Goal: Task Accomplishment & Management: Complete application form

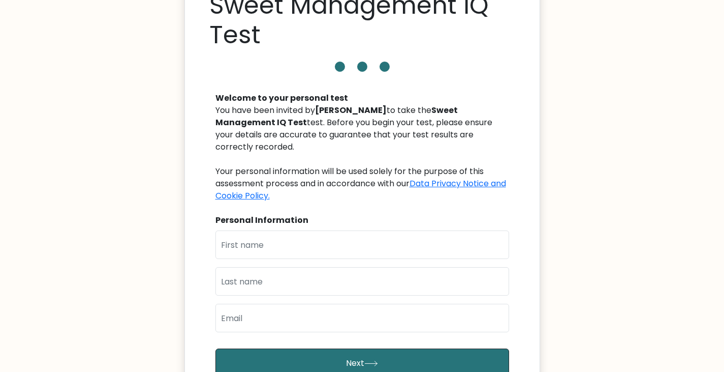
scroll to position [59, 0]
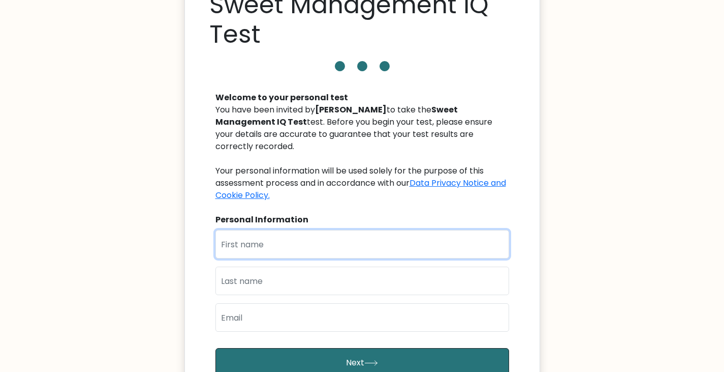
click at [318, 233] on input "text" at bounding box center [363, 244] width 294 height 28
type input "Shekinah Reign"
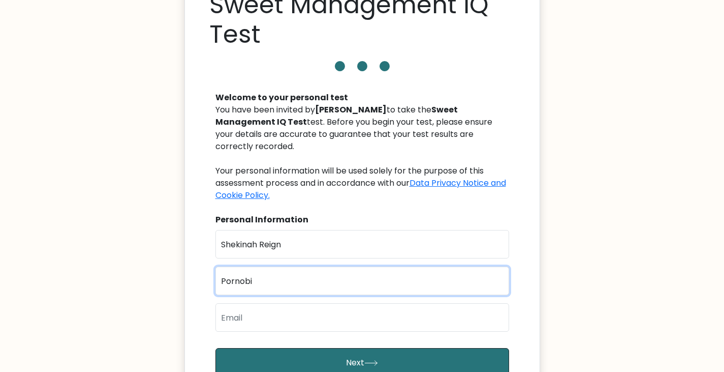
type input "Pornobi"
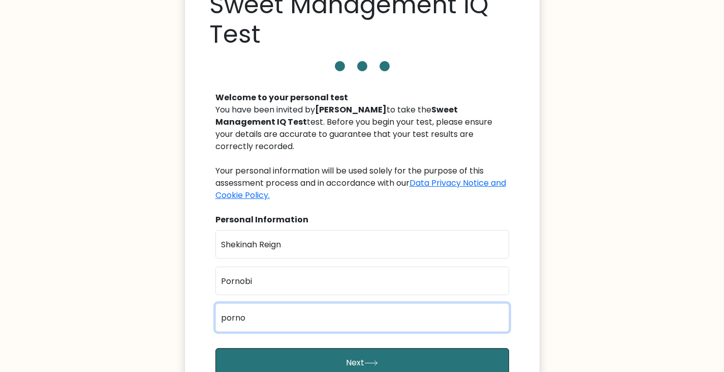
type input "pornobi.shekinahreign@gmail.com"
click at [216, 348] on button "Next" at bounding box center [363, 362] width 294 height 29
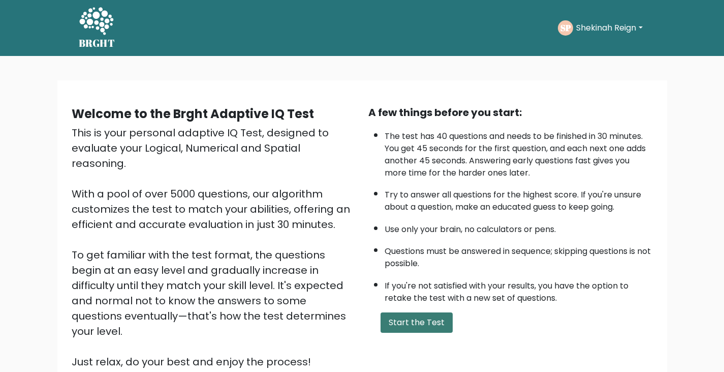
click at [393, 320] on button "Start the Test" at bounding box center [417, 322] width 72 height 20
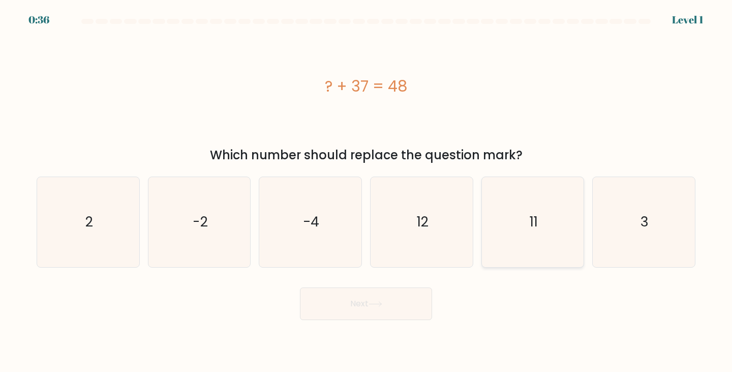
click at [523, 220] on icon "11" at bounding box center [533, 222] width 90 height 90
click at [366, 191] on input "e. 11" at bounding box center [366, 188] width 1 height 5
radio input "true"
click at [373, 291] on button "Next" at bounding box center [366, 303] width 132 height 33
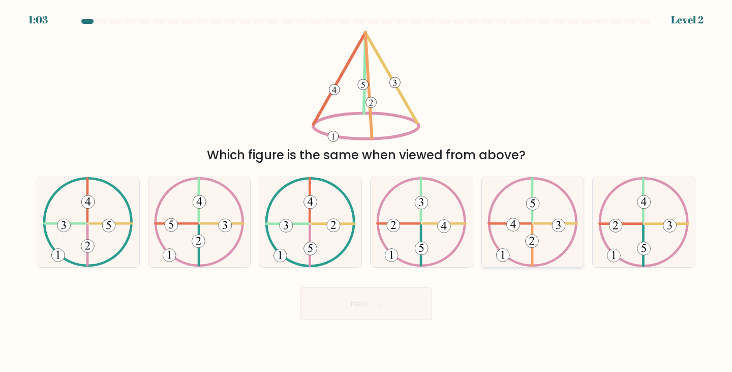
click at [520, 225] on icon at bounding box center [532, 222] width 90 height 90
click at [366, 191] on input "e." at bounding box center [366, 188] width 1 height 5
radio input "true"
click at [354, 319] on button "Next" at bounding box center [366, 303] width 132 height 33
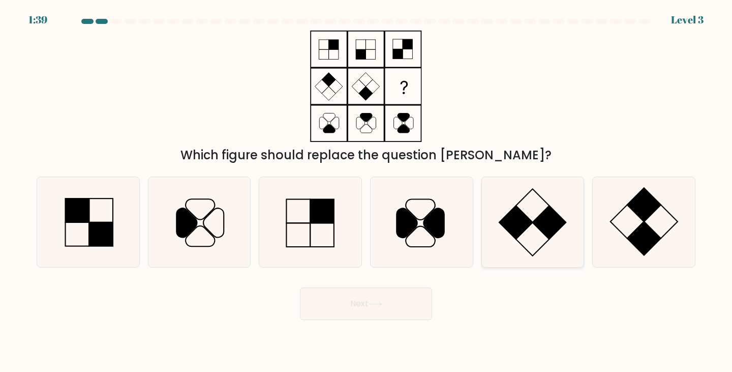
click at [558, 238] on icon at bounding box center [533, 222] width 90 height 90
click at [366, 191] on input "e." at bounding box center [366, 188] width 1 height 5
radio input "true"
click at [608, 220] on icon at bounding box center [644, 222] width 90 height 90
click at [366, 191] on input "f." at bounding box center [366, 188] width 1 height 5
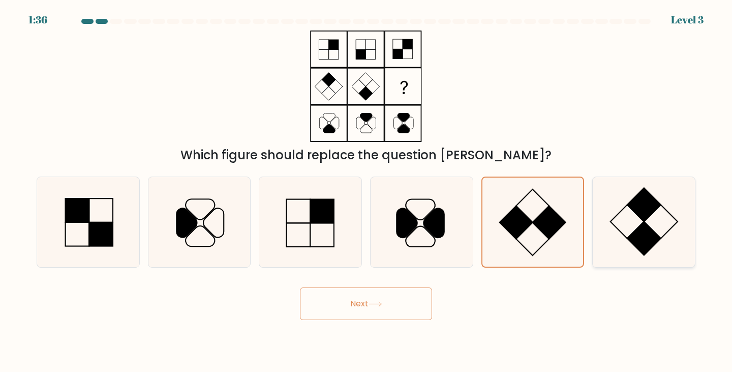
radio input "true"
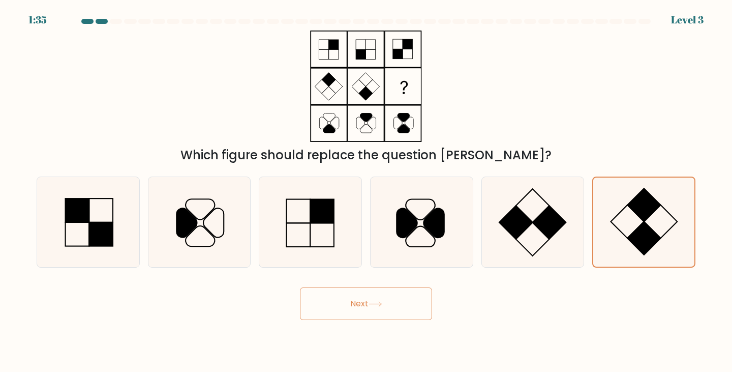
click at [413, 293] on button "Next" at bounding box center [366, 303] width 132 height 33
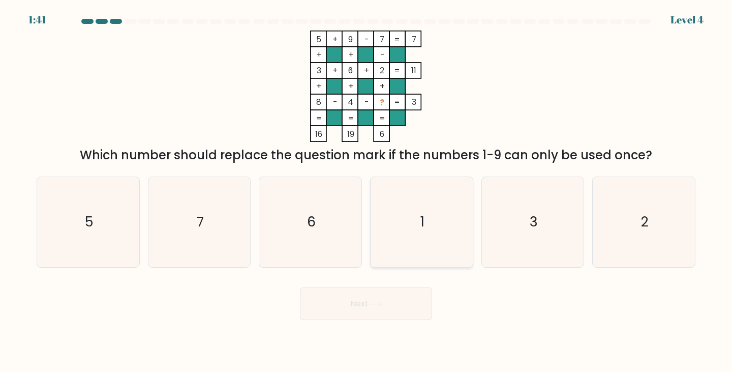
click at [405, 196] on icon "1" at bounding box center [422, 222] width 90 height 90
click at [366, 191] on input "d. 1" at bounding box center [366, 188] width 1 height 5
radio input "true"
click at [371, 311] on button "Next" at bounding box center [366, 303] width 132 height 33
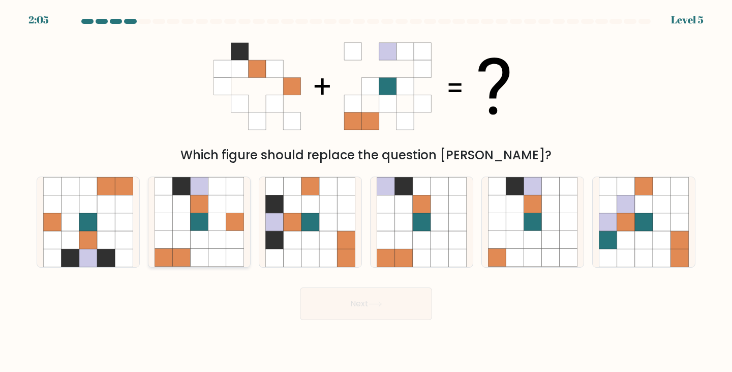
click at [191, 235] on icon at bounding box center [199, 240] width 18 height 18
click at [366, 191] on input "b." at bounding box center [366, 188] width 1 height 5
radio input "true"
click at [377, 297] on button "Next" at bounding box center [366, 303] width 132 height 33
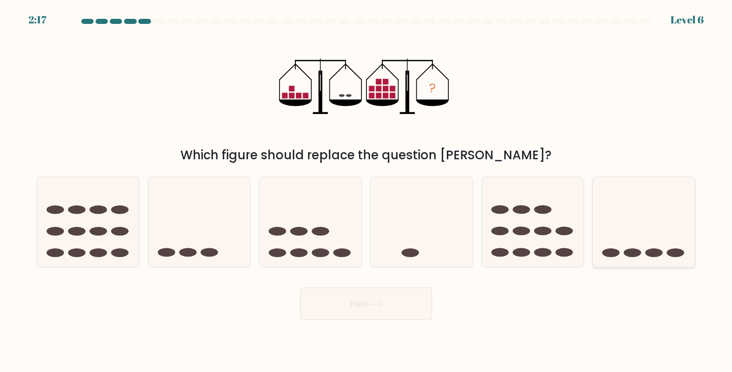
click at [601, 244] on icon at bounding box center [644, 221] width 102 height 84
click at [366, 191] on input "f." at bounding box center [366, 188] width 1 height 5
radio input "true"
click at [347, 237] on icon at bounding box center [310, 221] width 102 height 84
click at [366, 191] on input "c." at bounding box center [366, 188] width 1 height 5
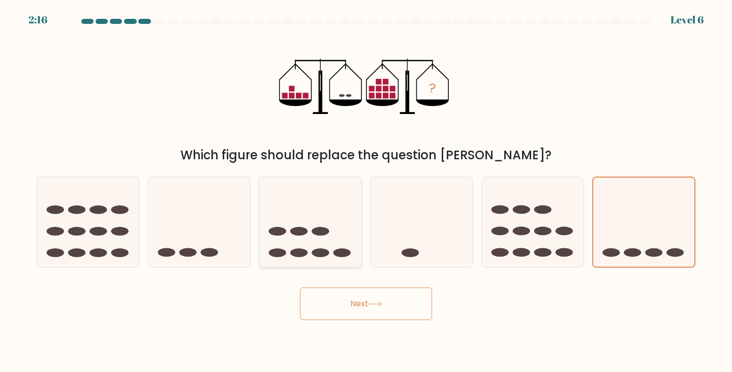
radio input "true"
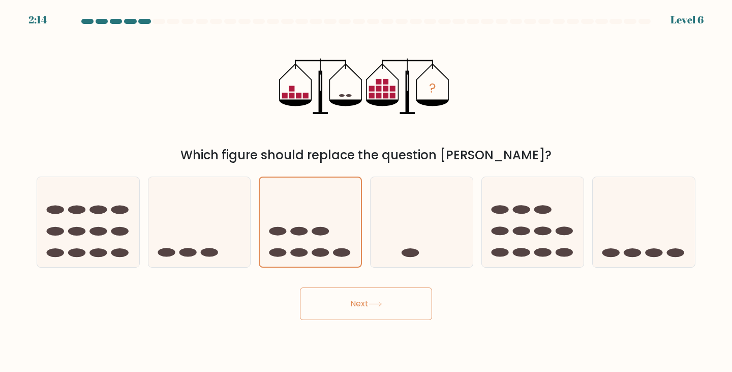
click at [403, 299] on button "Next" at bounding box center [366, 303] width 132 height 33
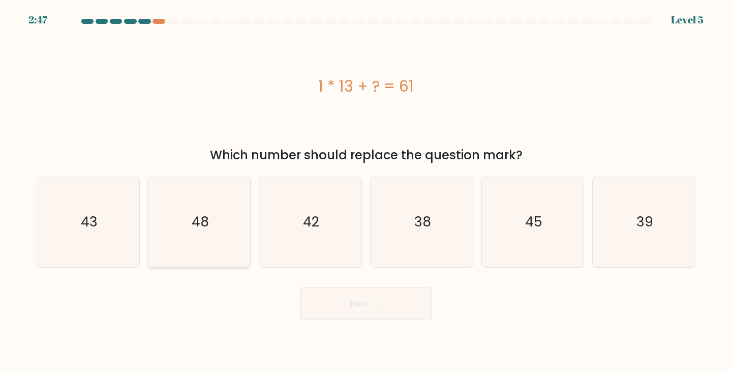
click at [205, 215] on text "48" at bounding box center [200, 221] width 17 height 19
click at [366, 191] on input "b. 48" at bounding box center [366, 188] width 1 height 5
radio input "true"
click at [366, 309] on button "Next" at bounding box center [366, 303] width 132 height 33
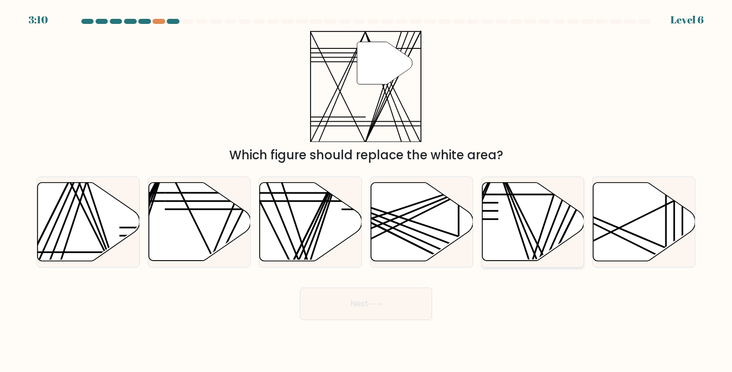
click at [540, 214] on icon at bounding box center [533, 221] width 102 height 78
click at [366, 191] on input "e." at bounding box center [366, 188] width 1 height 5
radio input "true"
click at [382, 287] on button "Next" at bounding box center [366, 303] width 132 height 33
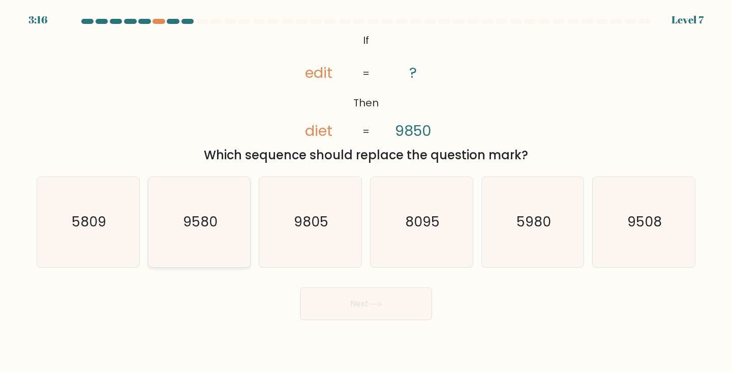
click at [243, 249] on icon "9580" at bounding box center [200, 222] width 90 height 90
click at [366, 191] on input "b. 9580" at bounding box center [366, 188] width 1 height 5
radio input "true"
click at [506, 236] on icon "5980" at bounding box center [533, 222] width 90 height 90
click at [366, 191] on input "e. 5980" at bounding box center [366, 188] width 1 height 5
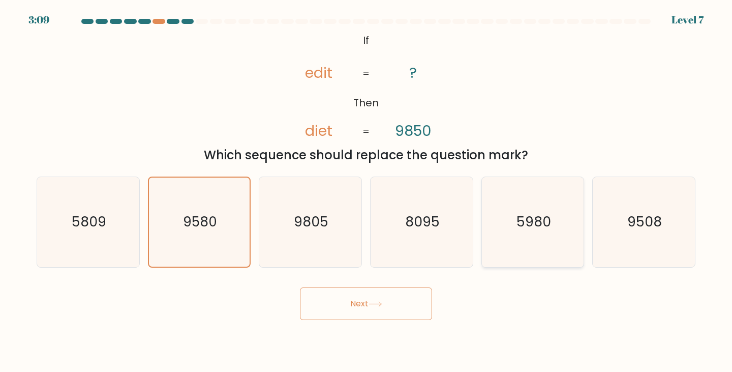
radio input "true"
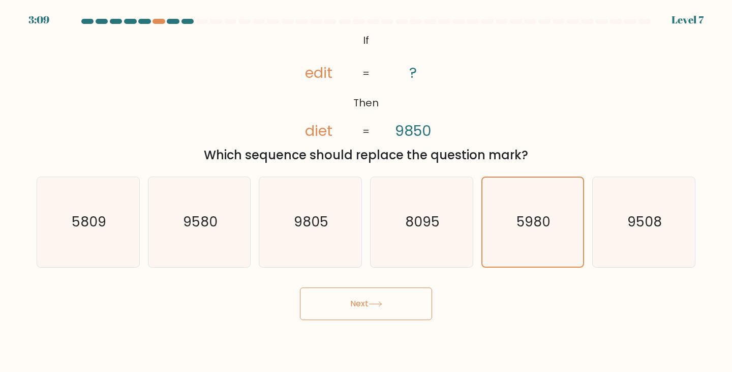
click at [391, 301] on button "Next" at bounding box center [366, 303] width 132 height 33
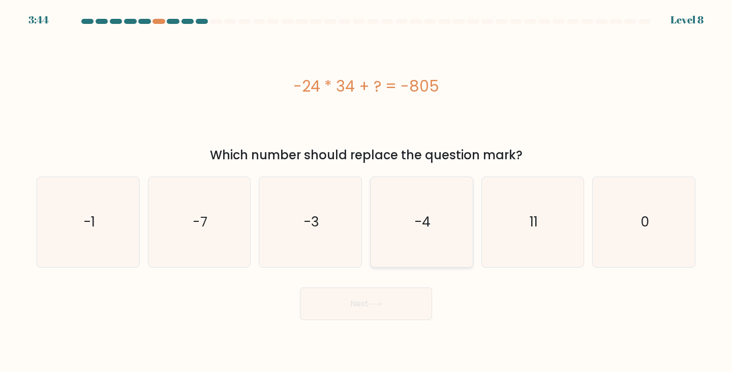
click at [375, 214] on div "-4" at bounding box center [421, 221] width 103 height 91
click at [366, 191] on input "d. -4" at bounding box center [366, 188] width 1 height 5
radio input "true"
click at [514, 208] on icon "11" at bounding box center [533, 222] width 90 height 90
click at [366, 191] on input "e. 11" at bounding box center [366, 188] width 1 height 5
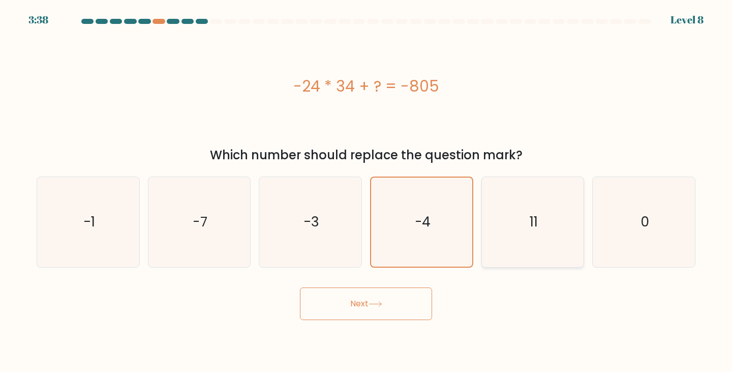
radio input "true"
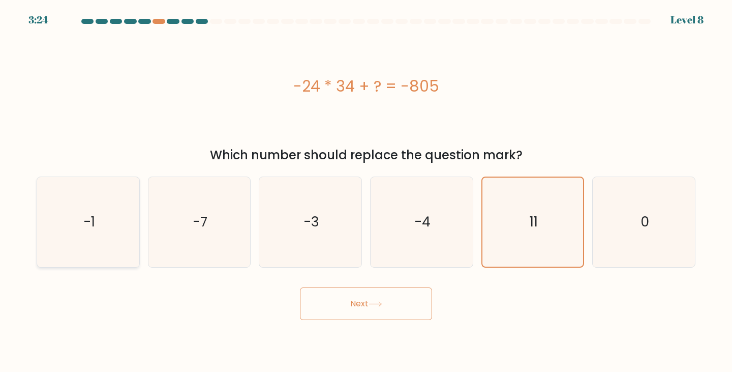
click at [86, 217] on text "-1" at bounding box center [89, 221] width 12 height 19
click at [366, 191] on input "a. -1" at bounding box center [366, 188] width 1 height 5
radio input "true"
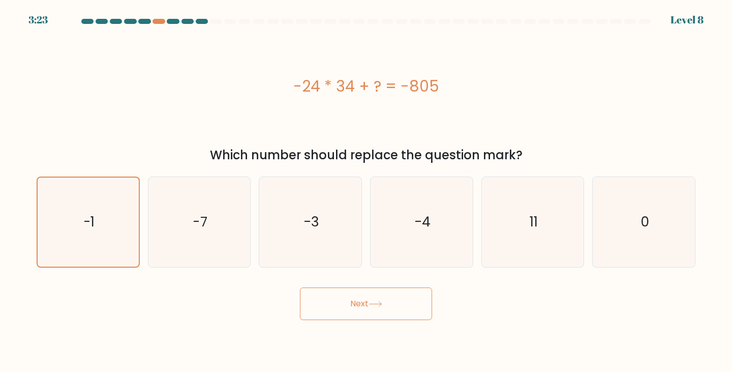
click at [366, 309] on button "Next" at bounding box center [366, 303] width 132 height 33
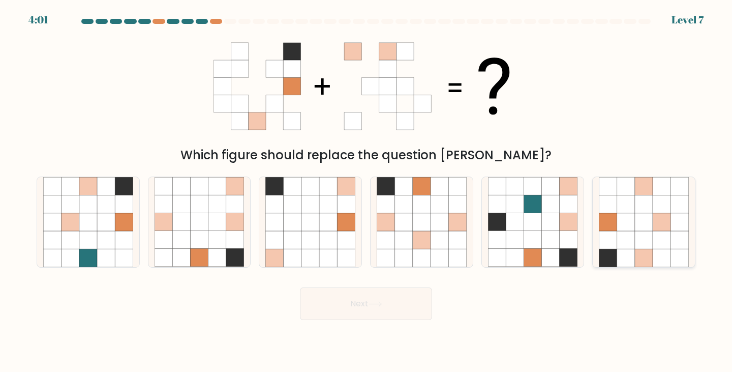
click at [616, 244] on icon at bounding box center [608, 240] width 18 height 18
click at [366, 191] on input "f." at bounding box center [366, 188] width 1 height 5
radio input "true"
click at [191, 254] on icon at bounding box center [199, 258] width 18 height 18
click at [366, 191] on input "b." at bounding box center [366, 188] width 1 height 5
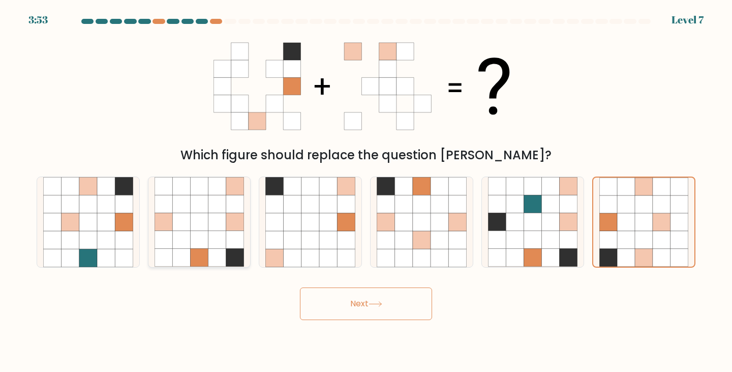
radio input "true"
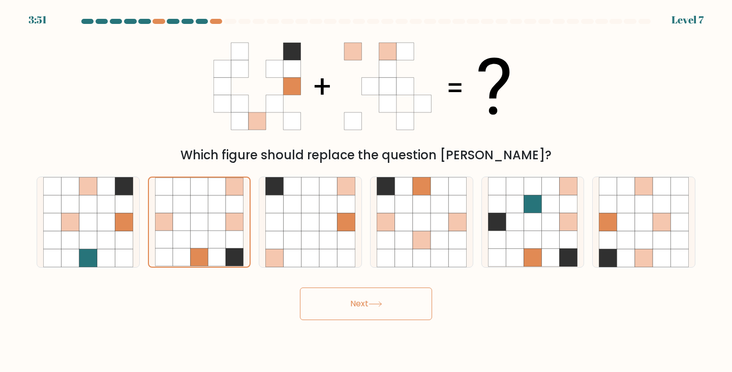
click at [390, 314] on button "Next" at bounding box center [366, 303] width 132 height 33
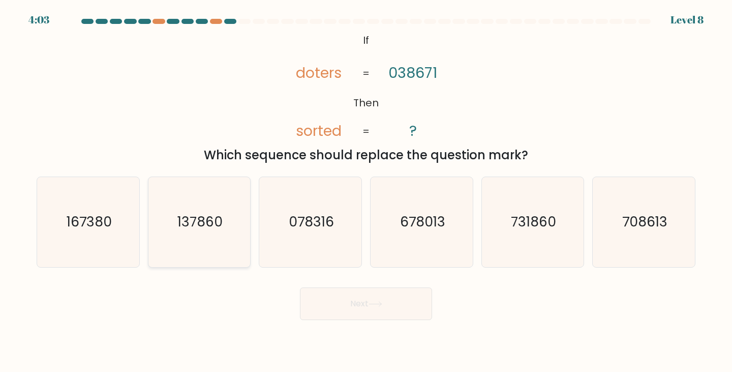
click at [205, 214] on text "137860" at bounding box center [199, 221] width 45 height 19
click at [366, 191] on input "b. 137860" at bounding box center [366, 188] width 1 height 5
radio input "true"
click at [345, 308] on button "Next" at bounding box center [366, 303] width 132 height 33
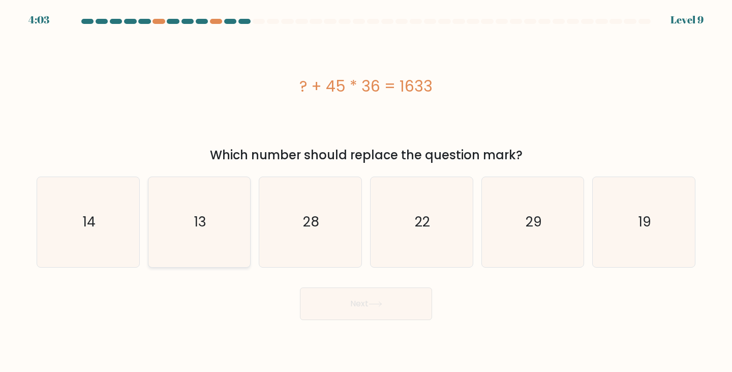
click at [202, 223] on text "13" at bounding box center [200, 221] width 12 height 19
click at [366, 191] on input "b. 13" at bounding box center [366, 188] width 1 height 5
radio input "true"
click at [372, 295] on button "Next" at bounding box center [366, 303] width 132 height 33
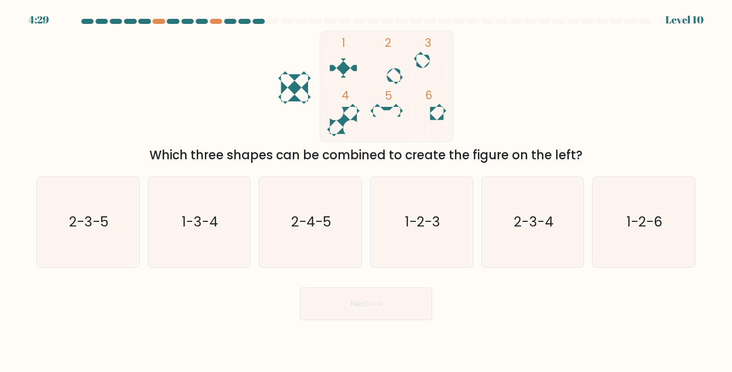
click at [439, 107] on rect at bounding box center [386, 85] width 133 height 111
click at [656, 191] on icon "1-2-6" at bounding box center [644, 222] width 90 height 90
click at [366, 191] on input "f. 1-2-6" at bounding box center [366, 188] width 1 height 5
radio input "true"
click at [407, 305] on button "Next" at bounding box center [366, 303] width 132 height 33
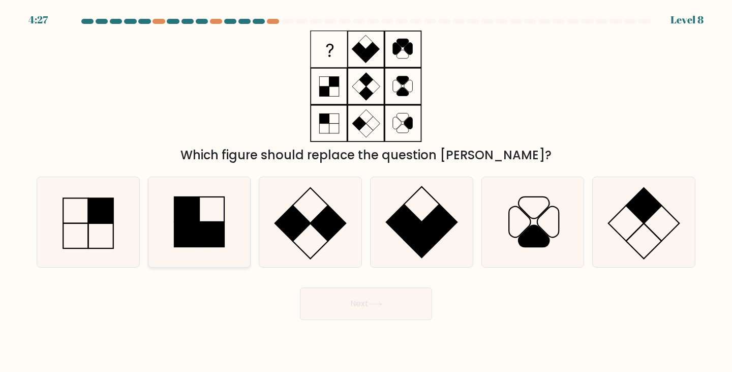
click at [201, 199] on icon at bounding box center [200, 222] width 90 height 90
click at [366, 191] on input "b." at bounding box center [366, 188] width 1 height 5
radio input "true"
click at [336, 300] on button "Next" at bounding box center [366, 303] width 132 height 33
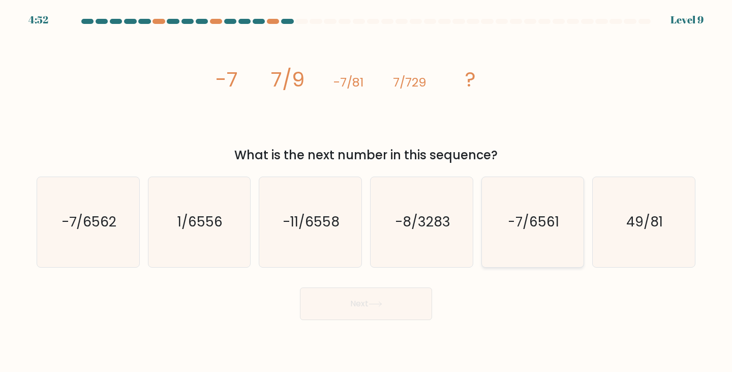
click at [514, 211] on icon "-7/6561" at bounding box center [533, 222] width 90 height 90
click at [366, 191] on input "e. -7/6561" at bounding box center [366, 188] width 1 height 5
radio input "true"
click at [361, 287] on button "Next" at bounding box center [366, 303] width 132 height 33
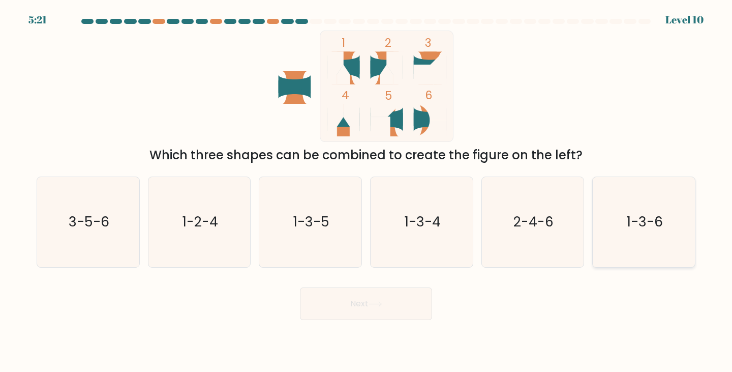
click at [655, 220] on text "1-3-6" at bounding box center [645, 221] width 36 height 19
click at [366, 191] on input "f. 1-3-6" at bounding box center [366, 188] width 1 height 5
radio input "true"
click at [392, 305] on button "Next" at bounding box center [366, 303] width 132 height 33
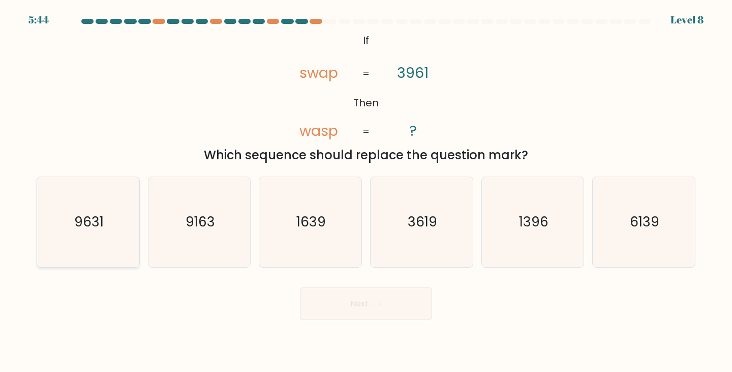
click at [120, 228] on icon "9631" at bounding box center [88, 222] width 90 height 90
click at [366, 191] on input "a. 9631" at bounding box center [366, 188] width 1 height 5
radio input "true"
click at [398, 306] on button "Next" at bounding box center [366, 303] width 132 height 33
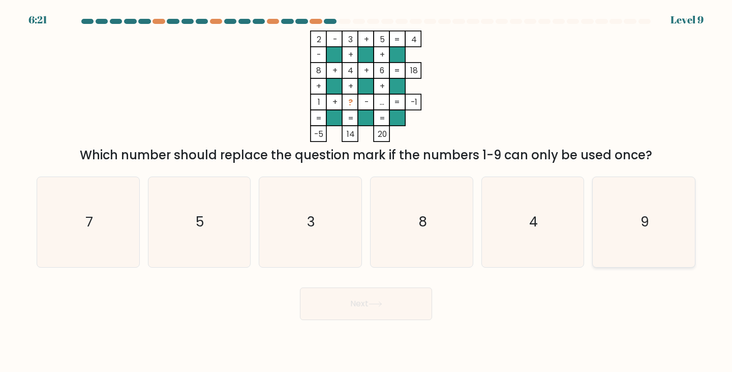
click at [622, 232] on icon "9" at bounding box center [644, 222] width 90 height 90
click at [366, 191] on input "f. 9" at bounding box center [366, 188] width 1 height 5
radio input "true"
click at [379, 298] on button "Next" at bounding box center [366, 303] width 132 height 33
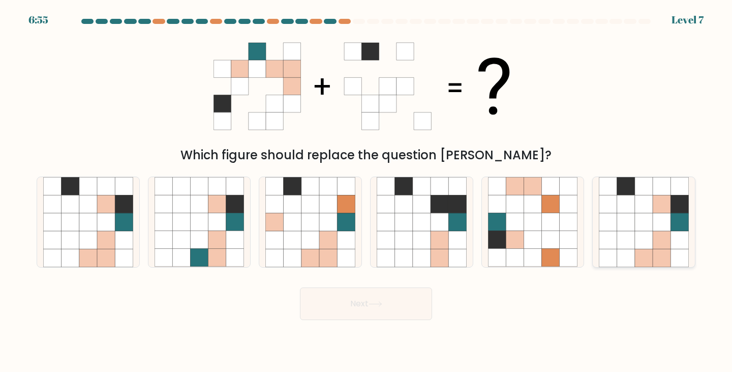
click at [646, 230] on icon at bounding box center [644, 222] width 18 height 18
click at [366, 191] on input "f." at bounding box center [366, 188] width 1 height 5
radio input "true"
click at [358, 295] on button "Next" at bounding box center [366, 303] width 132 height 33
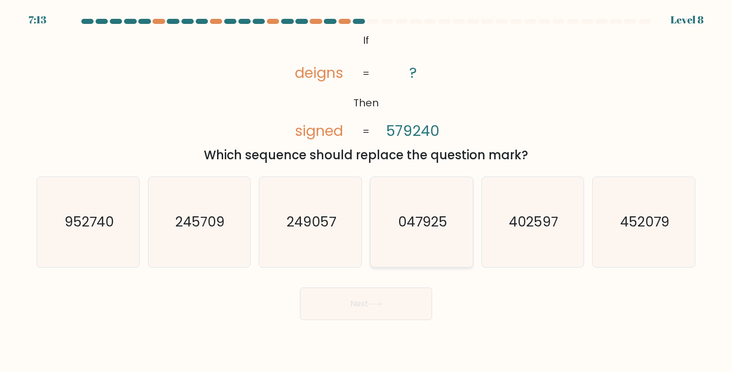
click at [435, 228] on text "047925" at bounding box center [422, 221] width 49 height 19
click at [366, 191] on input "d. 047925" at bounding box center [366, 188] width 1 height 5
radio input "true"
click at [384, 291] on button "Next" at bounding box center [366, 303] width 132 height 33
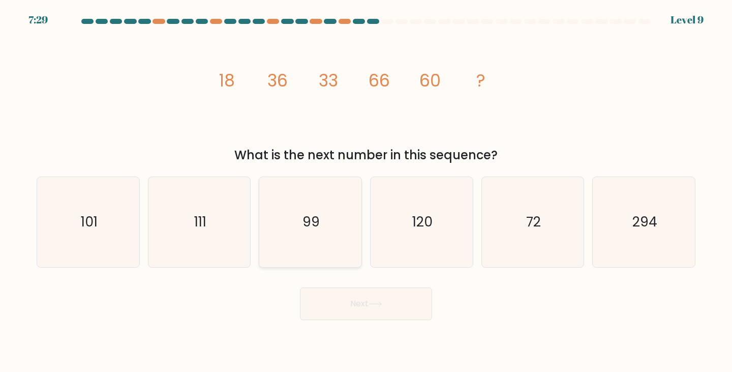
click at [333, 182] on icon "99" at bounding box center [310, 222] width 90 height 90
click at [366, 186] on input "c. 99" at bounding box center [366, 188] width 1 height 5
radio input "true"
click at [348, 289] on button "Next" at bounding box center [366, 303] width 132 height 33
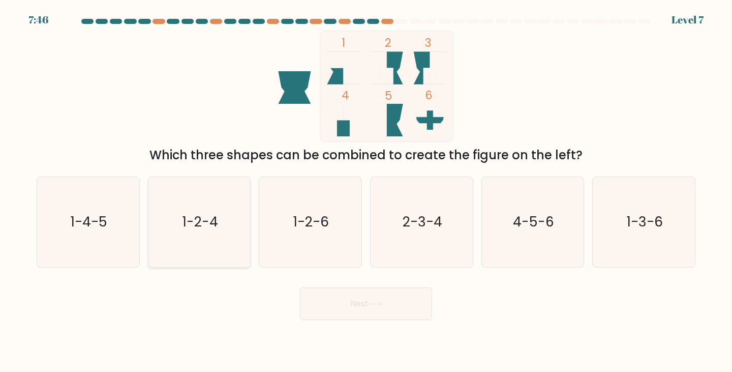
click at [196, 231] on text "1-2-4" at bounding box center [200, 221] width 36 height 19
click at [366, 191] on input "b. 1-2-4" at bounding box center [366, 188] width 1 height 5
radio input "true"
click at [314, 305] on button "Next" at bounding box center [366, 303] width 132 height 33
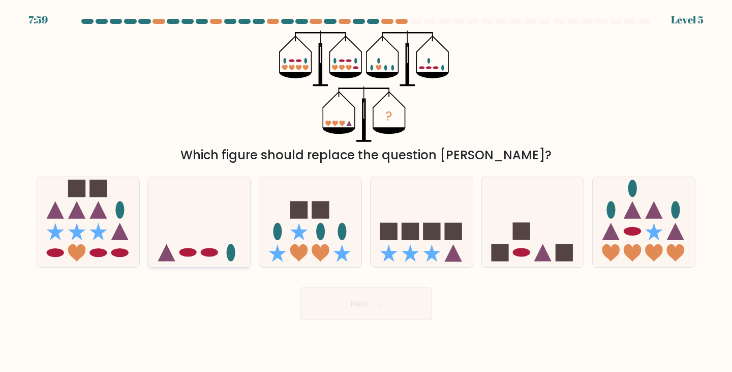
click at [222, 232] on icon at bounding box center [199, 221] width 102 height 84
click at [366, 191] on input "b." at bounding box center [366, 188] width 1 height 5
radio input "true"
click at [383, 256] on icon at bounding box center [422, 221] width 102 height 84
click at [366, 191] on input "d." at bounding box center [366, 188] width 1 height 5
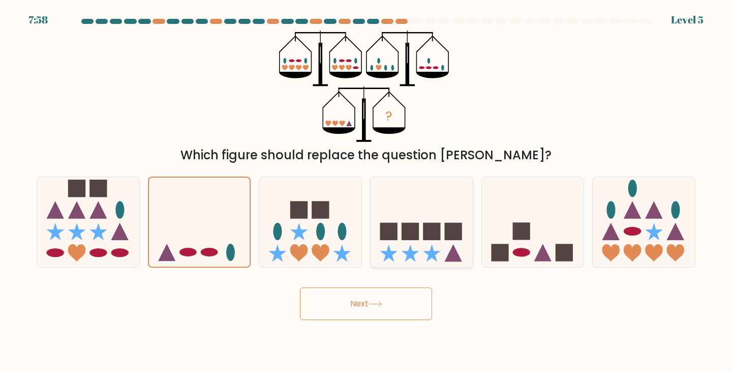
radio input "true"
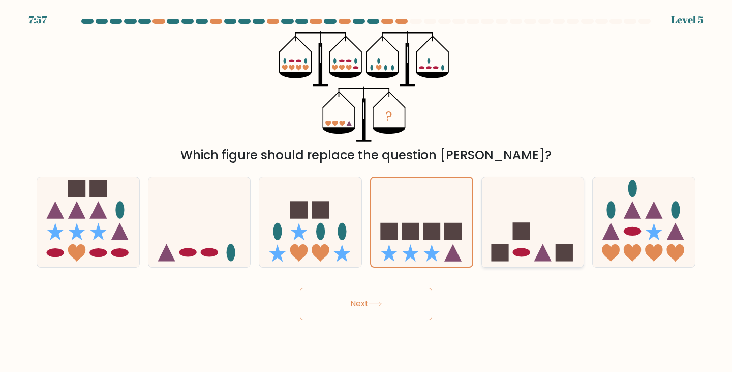
click at [527, 237] on rect at bounding box center [520, 231] width 17 height 17
click at [366, 191] on input "e." at bounding box center [366, 188] width 1 height 5
radio input "true"
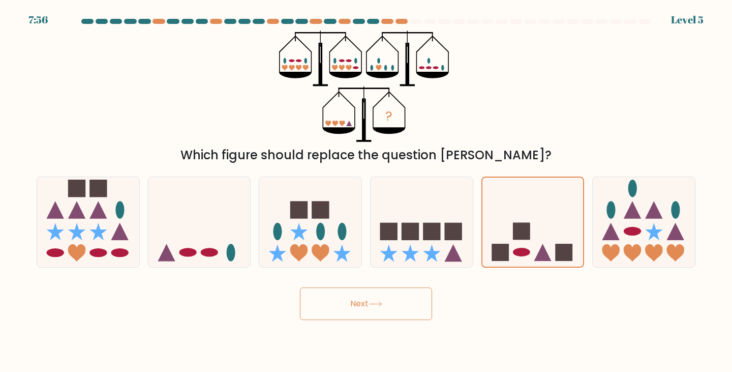
click at [374, 305] on icon at bounding box center [376, 304] width 14 height 6
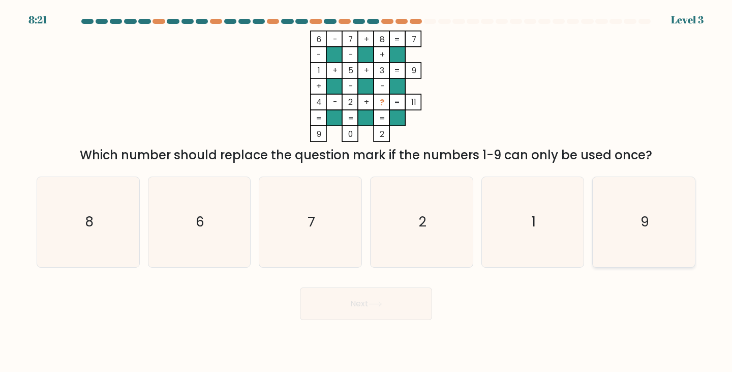
click at [645, 204] on icon "9" at bounding box center [644, 222] width 90 height 90
click at [366, 191] on input "f. 9" at bounding box center [366, 188] width 1 height 5
radio input "true"
click at [398, 292] on button "Next" at bounding box center [366, 303] width 132 height 33
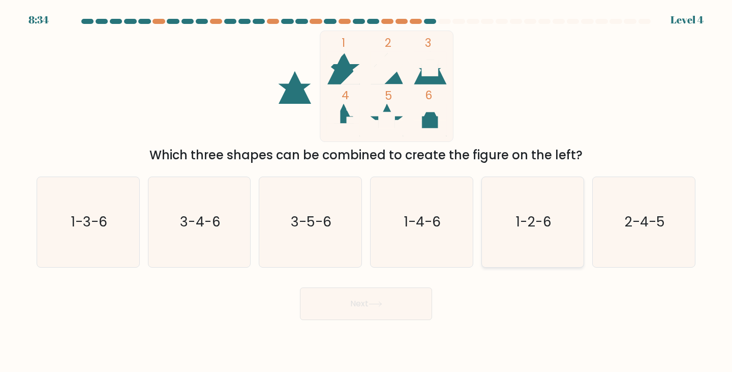
click at [516, 218] on text "1-2-6" at bounding box center [534, 221] width 36 height 19
click at [366, 191] on input "e. 1-2-6" at bounding box center [366, 188] width 1 height 5
radio input "true"
click at [289, 220] on icon "3-5-6" at bounding box center [310, 222] width 90 height 90
click at [366, 191] on input "c. 3-5-6" at bounding box center [366, 188] width 1 height 5
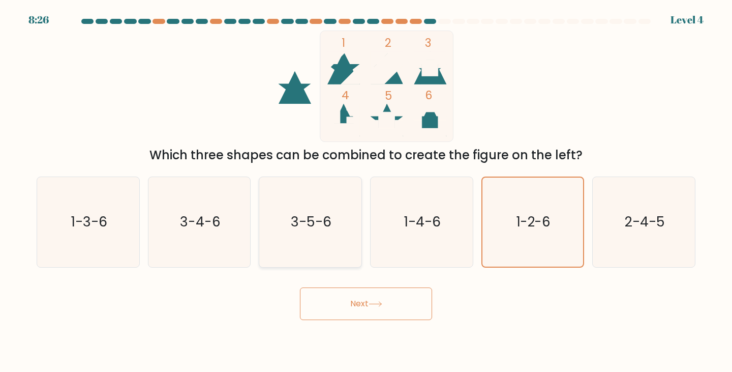
radio input "true"
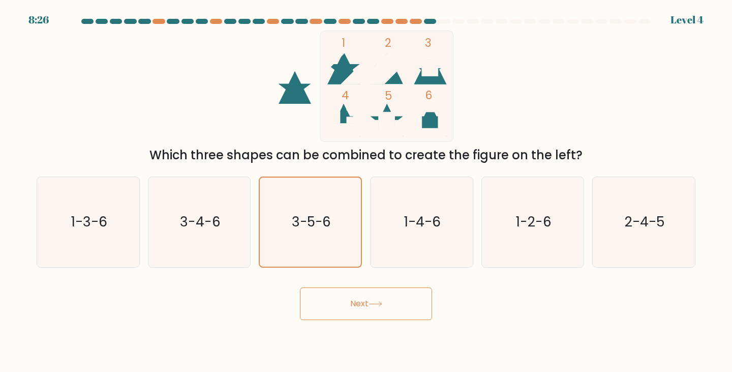
click at [348, 300] on button "Next" at bounding box center [366, 303] width 132 height 33
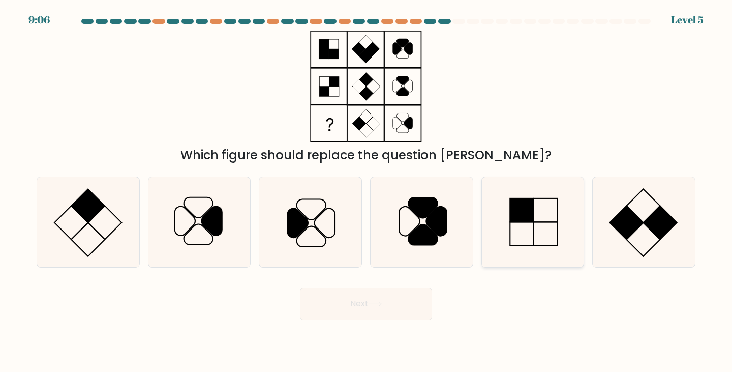
click at [498, 227] on icon at bounding box center [533, 222] width 90 height 90
click at [366, 191] on input "e." at bounding box center [366, 188] width 1 height 5
radio input "true"
click at [360, 311] on button "Next" at bounding box center [366, 303] width 132 height 33
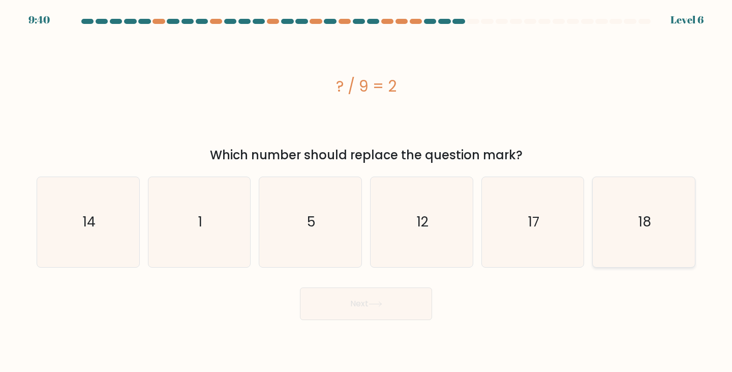
click at [619, 214] on icon "18" at bounding box center [644, 222] width 90 height 90
click at [366, 191] on input "f. 18" at bounding box center [366, 188] width 1 height 5
radio input "true"
click at [382, 292] on button "Next" at bounding box center [366, 303] width 132 height 33
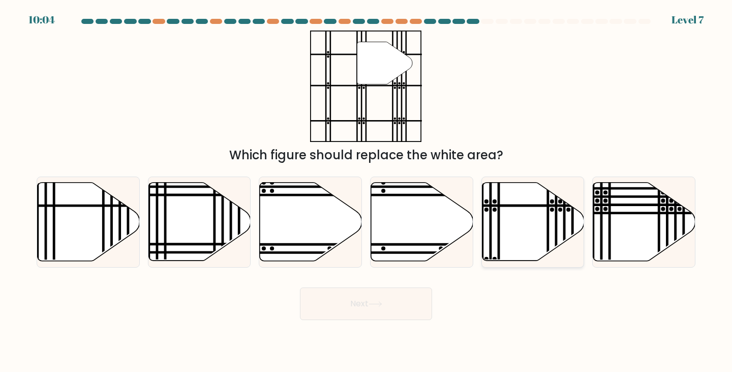
click at [548, 212] on line at bounding box center [548, 265] width 0 height 206
click at [366, 191] on input "e." at bounding box center [366, 188] width 1 height 5
radio input "true"
click at [405, 296] on button "Next" at bounding box center [366, 303] width 132 height 33
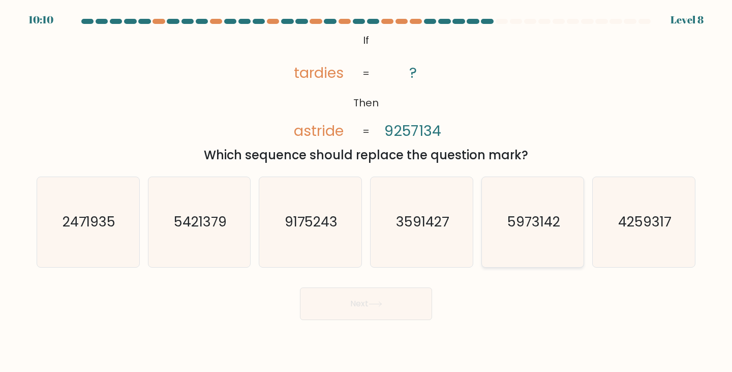
click at [553, 188] on icon "5973142" at bounding box center [533, 222] width 90 height 90
click at [366, 188] on input "e. 5973142" at bounding box center [366, 188] width 1 height 5
radio input "true"
click at [412, 304] on button "Next" at bounding box center [366, 303] width 132 height 33
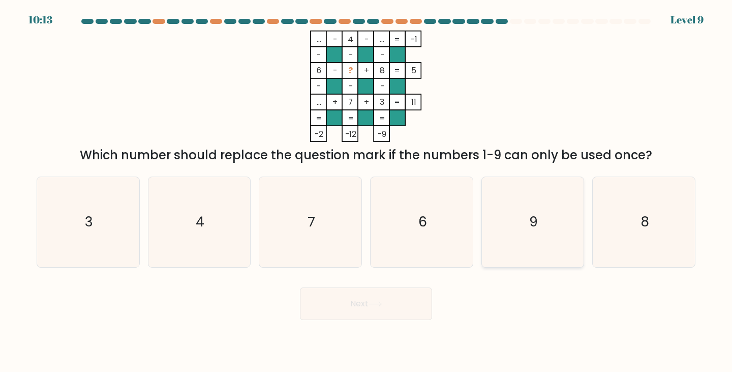
click at [548, 192] on icon "9" at bounding box center [533, 222] width 90 height 90
click at [366, 191] on input "e. 9" at bounding box center [366, 188] width 1 height 5
radio input "true"
click at [211, 218] on icon "4" at bounding box center [200, 222] width 90 height 90
click at [366, 191] on input "b. 4" at bounding box center [366, 188] width 1 height 5
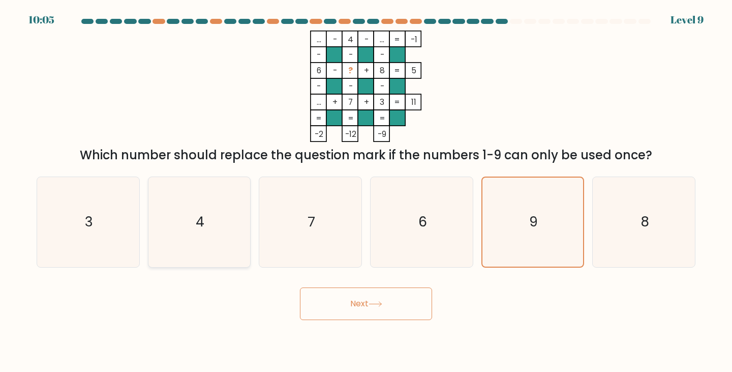
radio input "true"
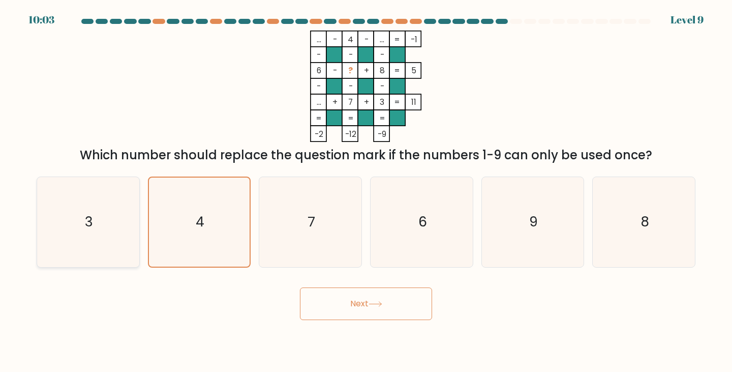
click at [59, 206] on icon "3" at bounding box center [88, 222] width 90 height 90
click at [366, 191] on input "a. 3" at bounding box center [366, 188] width 1 height 5
radio input "true"
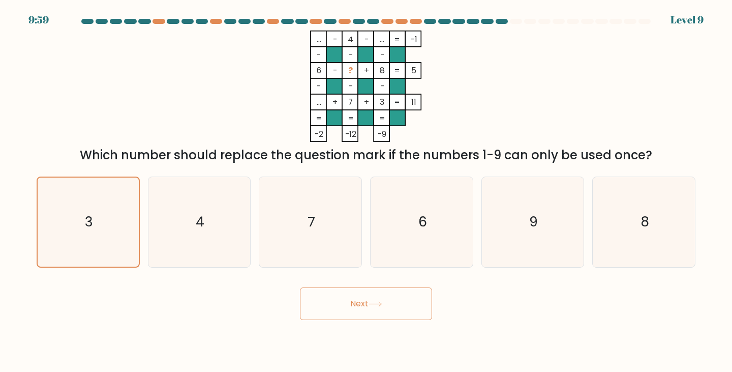
click at [327, 292] on button "Next" at bounding box center [366, 303] width 132 height 33
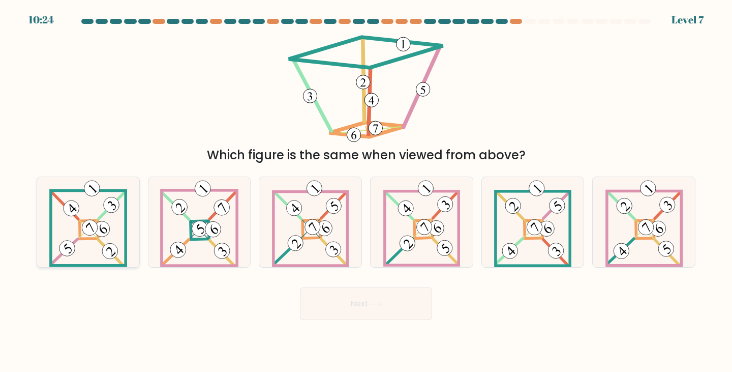
click at [78, 216] on icon at bounding box center [88, 222] width 78 height 90
click at [366, 191] on input "a." at bounding box center [366, 188] width 1 height 5
radio input "true"
click at [354, 292] on button "Next" at bounding box center [366, 303] width 132 height 33
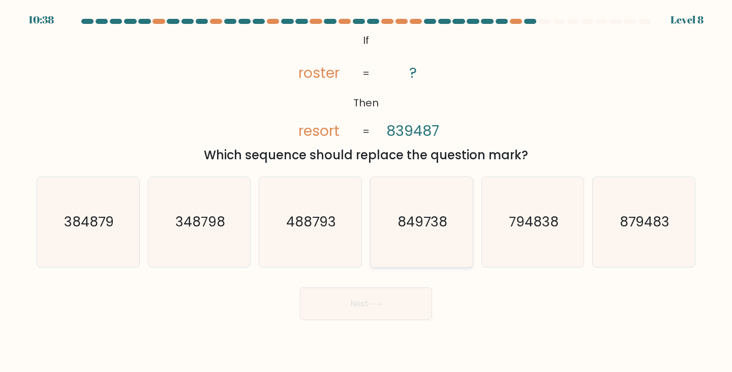
click at [452, 225] on icon "849738" at bounding box center [422, 222] width 90 height 90
click at [366, 191] on input "d. 849738" at bounding box center [366, 188] width 1 height 5
radio input "true"
click at [382, 306] on icon at bounding box center [376, 304] width 14 height 6
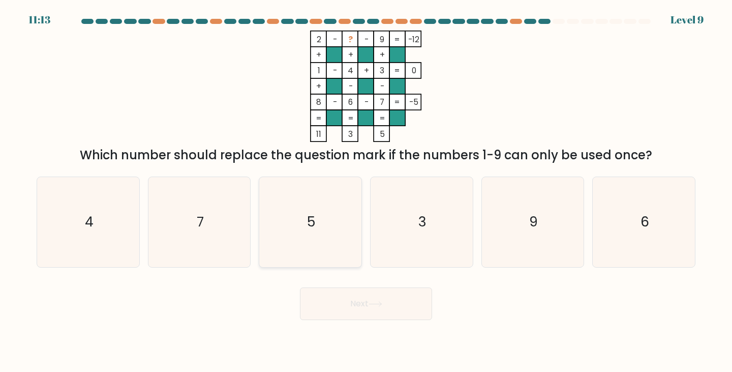
click at [343, 206] on icon "5" at bounding box center [310, 222] width 90 height 90
click at [366, 191] on input "c. 5" at bounding box center [366, 188] width 1 height 5
radio input "true"
click at [350, 290] on button "Next" at bounding box center [366, 303] width 132 height 33
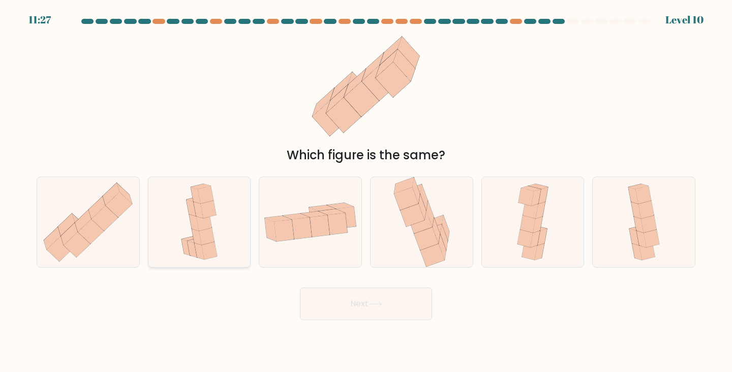
click at [226, 235] on div at bounding box center [199, 221] width 103 height 91
click at [366, 191] on input "b." at bounding box center [366, 188] width 1 height 5
radio input "true"
click at [346, 308] on button "Next" at bounding box center [366, 303] width 132 height 33
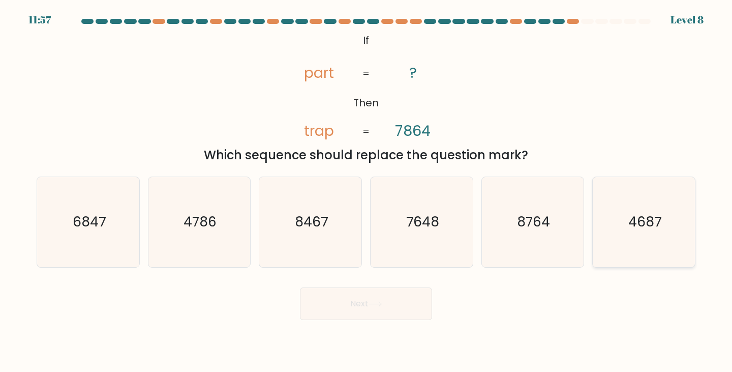
click at [607, 197] on icon "4687" at bounding box center [644, 222] width 90 height 90
click at [366, 191] on input "f. 4687" at bounding box center [366, 188] width 1 height 5
radio input "true"
click at [405, 291] on button "Next" at bounding box center [366, 303] width 132 height 33
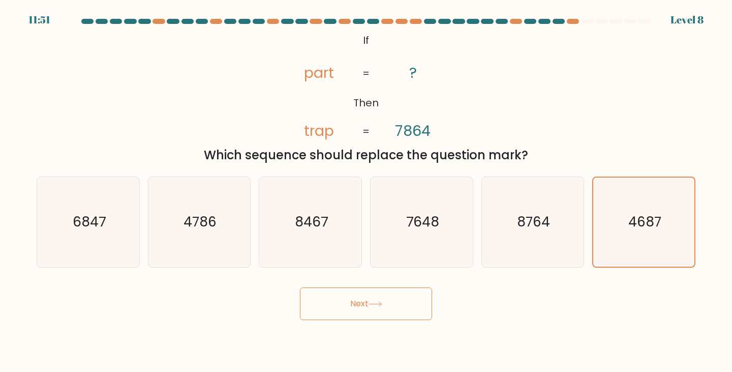
click at [387, 304] on button "Next" at bounding box center [366, 303] width 132 height 33
click at [623, 199] on icon "4687" at bounding box center [643, 221] width 89 height 89
click at [366, 191] on input "f. 4687" at bounding box center [366, 188] width 1 height 5
click at [374, 291] on button "Next" at bounding box center [366, 303] width 132 height 33
click at [556, 248] on icon "8764" at bounding box center [533, 222] width 90 height 90
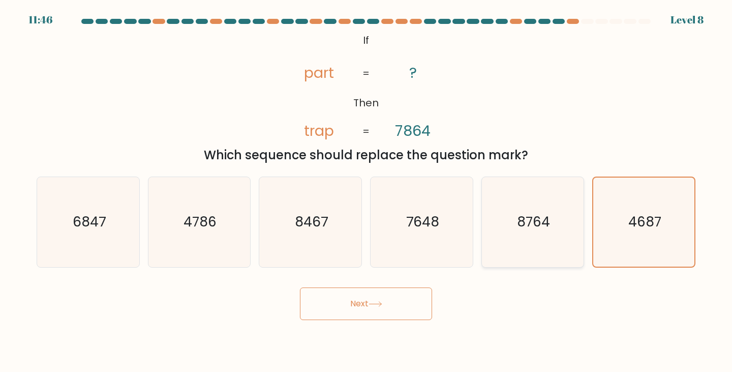
click at [366, 191] on input "e. 8764" at bounding box center [366, 188] width 1 height 5
radio input "true"
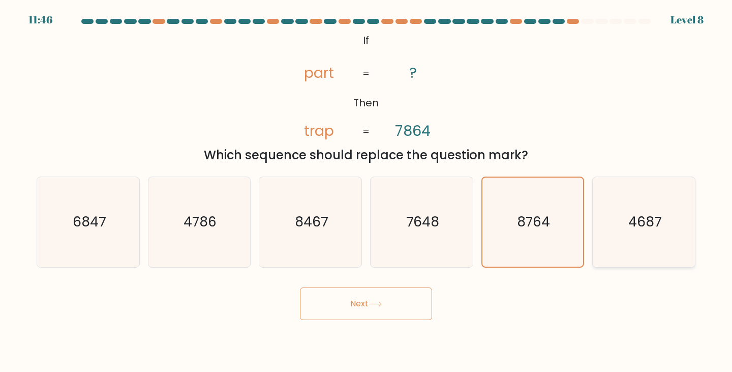
click at [630, 229] on text "4687" at bounding box center [644, 221] width 33 height 19
click at [366, 191] on input "f. 4687" at bounding box center [366, 188] width 1 height 5
radio input "true"
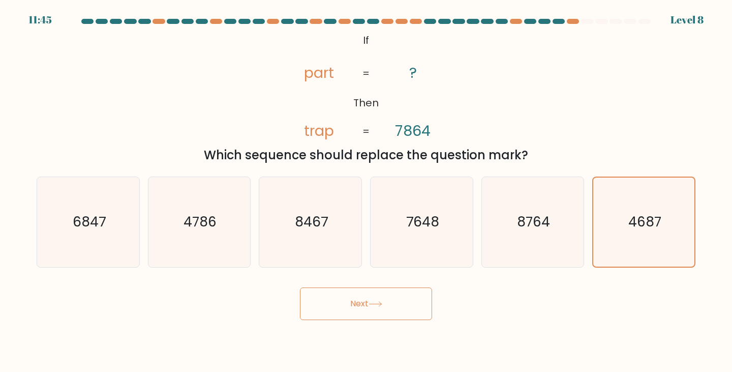
click at [391, 310] on button "Next" at bounding box center [366, 303] width 132 height 33
click at [639, 220] on text "4687" at bounding box center [644, 221] width 33 height 18
click at [366, 191] on input "f. 4687" at bounding box center [366, 188] width 1 height 5
click at [639, 220] on text "4687" at bounding box center [644, 221] width 33 height 18
click at [366, 191] on input "f. 4687" at bounding box center [366, 188] width 1 height 5
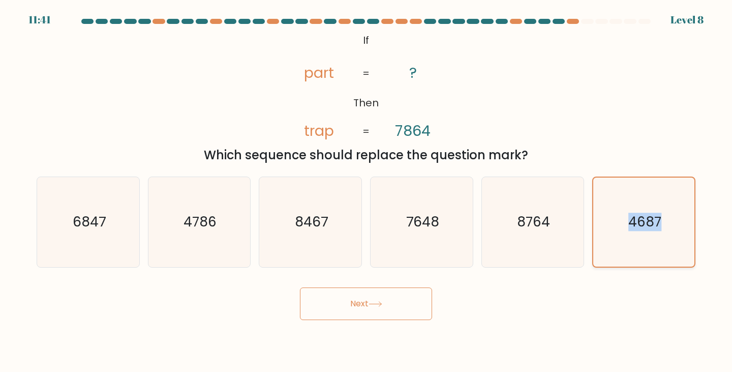
click at [639, 220] on text "4687" at bounding box center [644, 221] width 33 height 18
click at [366, 191] on input "f. 4687" at bounding box center [366, 188] width 1 height 5
click at [620, 208] on icon "4687" at bounding box center [643, 221] width 89 height 89
click at [366, 191] on input "f. 4687" at bounding box center [366, 188] width 1 height 5
click at [391, 319] on button "Next" at bounding box center [366, 303] width 132 height 33
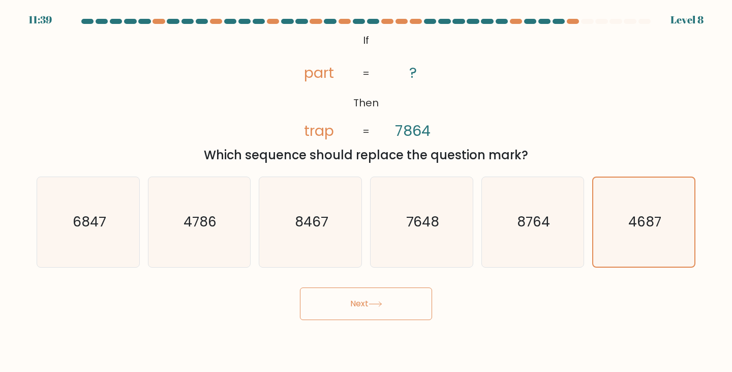
click at [391, 318] on button "Next" at bounding box center [366, 303] width 132 height 33
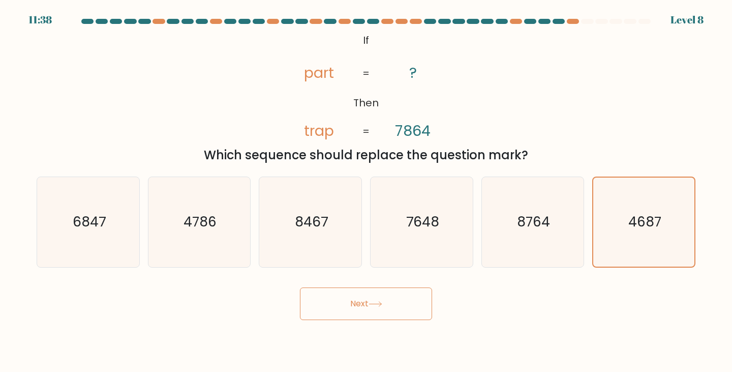
click at [391, 318] on button "Next" at bounding box center [366, 303] width 132 height 33
click at [298, 237] on icon "8467" at bounding box center [310, 222] width 90 height 90
click at [366, 191] on input "c. 8467" at bounding box center [366, 188] width 1 height 5
radio input "true"
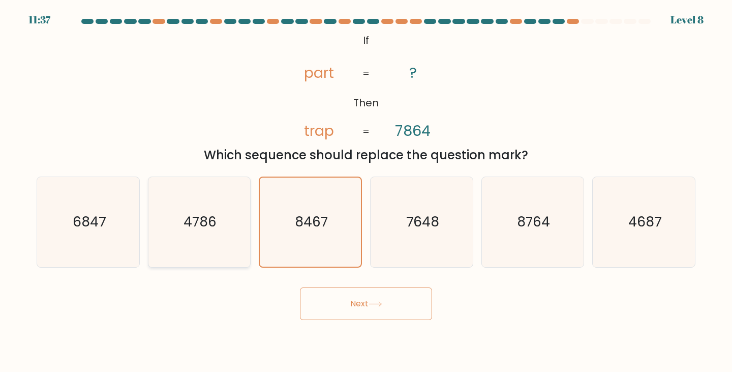
click at [227, 242] on icon "4786" at bounding box center [200, 222] width 90 height 90
click at [366, 191] on input "b. 4786" at bounding box center [366, 188] width 1 height 5
radio input "true"
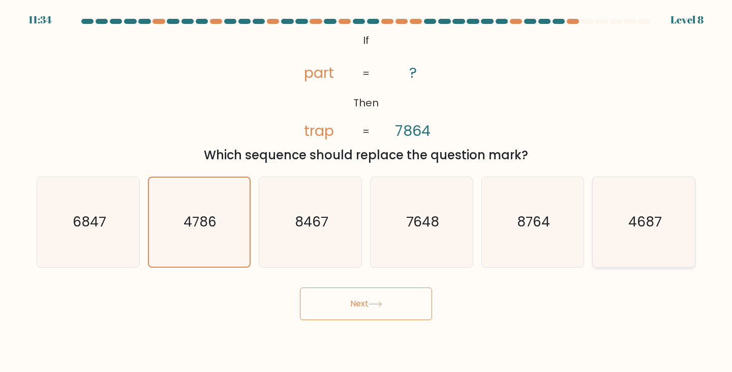
click at [629, 208] on icon "4687" at bounding box center [644, 222] width 90 height 90
click at [366, 191] on input "f. 4687" at bounding box center [366, 188] width 1 height 5
radio input "true"
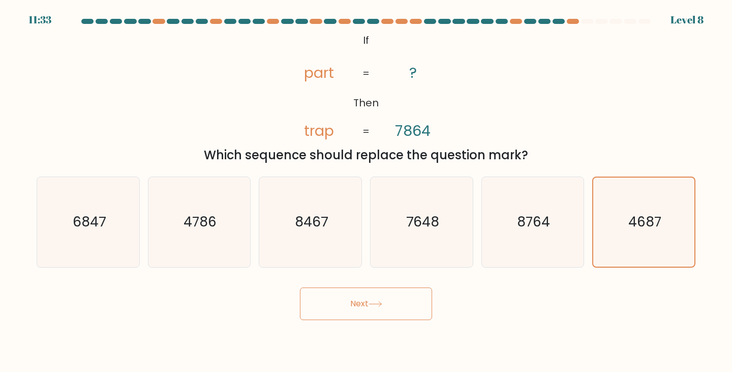
click at [407, 306] on button "Next" at bounding box center [366, 303] width 132 height 33
click at [557, 19] on div at bounding box center [559, 21] width 12 height 5
click at [559, 21] on div at bounding box center [559, 21] width 12 height 5
click at [443, 235] on icon "7648" at bounding box center [422, 222] width 90 height 90
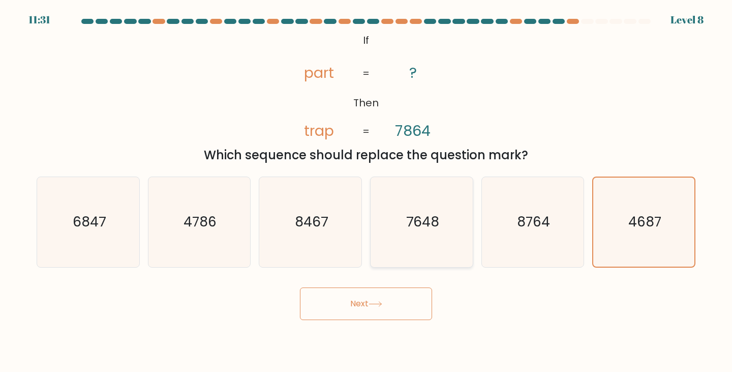
click at [366, 191] on input "d. 7648" at bounding box center [366, 188] width 1 height 5
radio input "true"
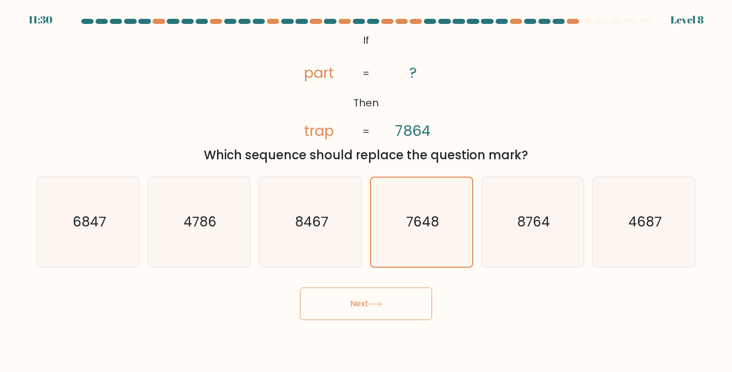
click at [391, 315] on button "Next" at bounding box center [366, 303] width 132 height 33
click at [395, 303] on button "Next" at bounding box center [366, 303] width 132 height 33
click at [609, 139] on div "@import url('https://fonts.googleapis.com/css?family=Abril+Fatface:400,100,100i…" at bounding box center [365, 97] width 671 height 134
click at [651, 237] on icon "4687" at bounding box center [644, 222] width 90 height 90
click at [366, 191] on input "f. 4687" at bounding box center [366, 188] width 1 height 5
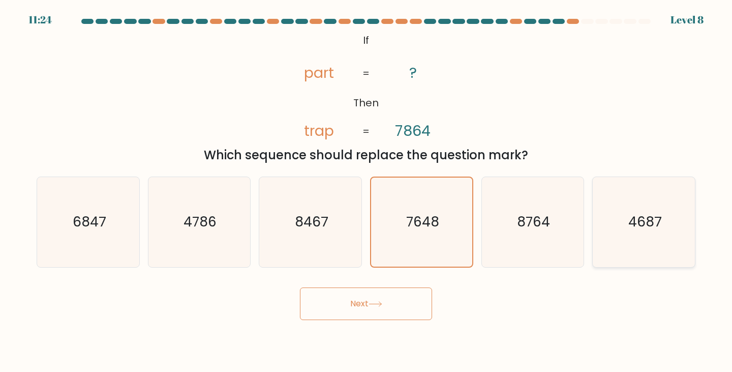
radio input "true"
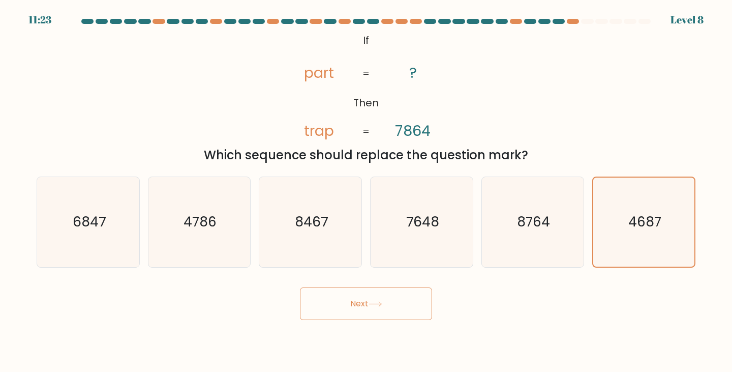
click at [407, 312] on button "Next" at bounding box center [366, 303] width 132 height 33
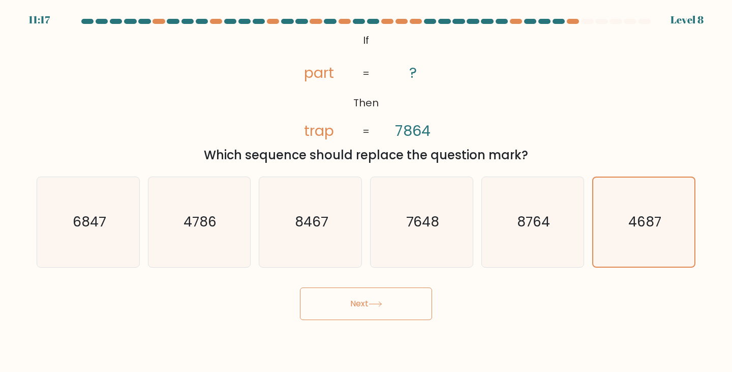
click at [407, 312] on button "Next" at bounding box center [366, 303] width 132 height 33
click at [655, 235] on icon "4687" at bounding box center [644, 222] width 90 height 90
click at [366, 191] on input "f. 4687" at bounding box center [366, 188] width 1 height 5
radio input "true"
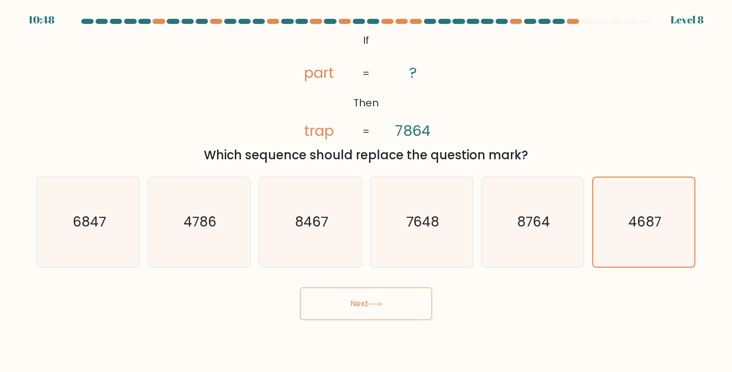
click at [394, 311] on button "Next" at bounding box center [366, 303] width 132 height 33
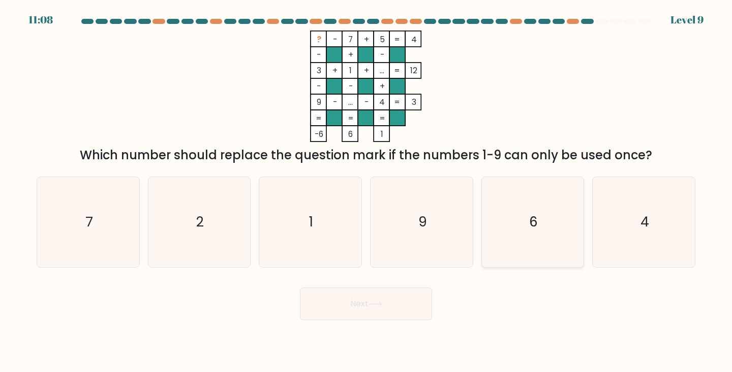
click at [539, 236] on icon "6" at bounding box center [533, 222] width 90 height 90
click at [366, 191] on input "e. 6" at bounding box center [366, 188] width 1 height 5
radio input "true"
click at [376, 316] on button "Next" at bounding box center [366, 303] width 132 height 33
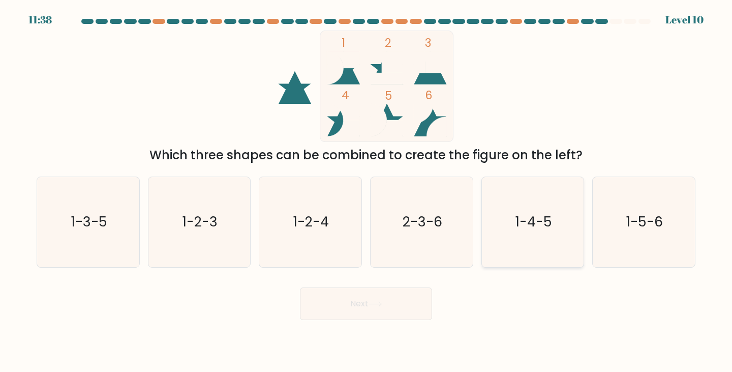
click at [527, 203] on icon "1-4-5" at bounding box center [533, 222] width 90 height 90
click at [366, 191] on input "e. 1-4-5" at bounding box center [366, 188] width 1 height 5
radio input "true"
click at [409, 299] on button "Next" at bounding box center [366, 303] width 132 height 33
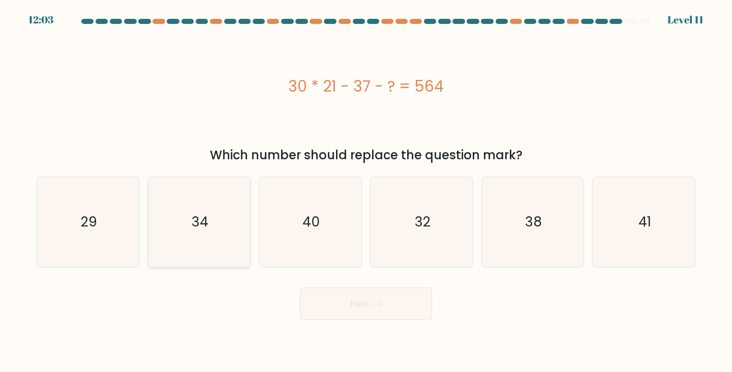
click at [150, 209] on div "34" at bounding box center [199, 221] width 103 height 91
click at [366, 191] on input "b. 34" at bounding box center [366, 188] width 1 height 5
radio input "true"
click at [134, 208] on div "29" at bounding box center [88, 221] width 103 height 91
click at [366, 191] on input "a. 29" at bounding box center [366, 188] width 1 height 5
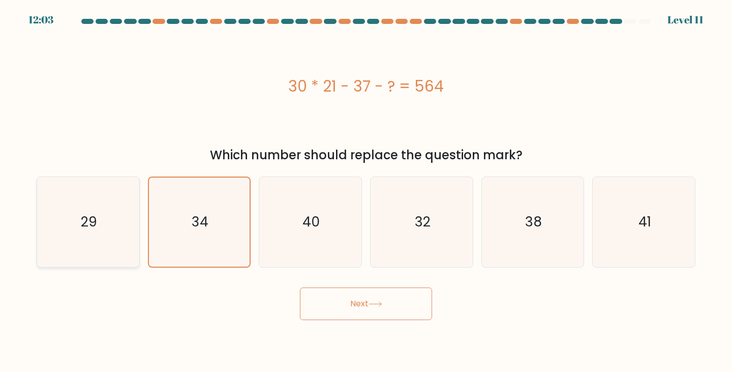
radio input "true"
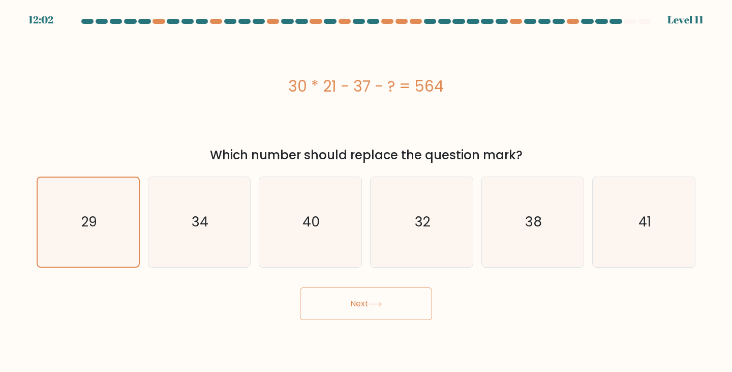
click at [324, 295] on button "Next" at bounding box center [366, 303] width 132 height 33
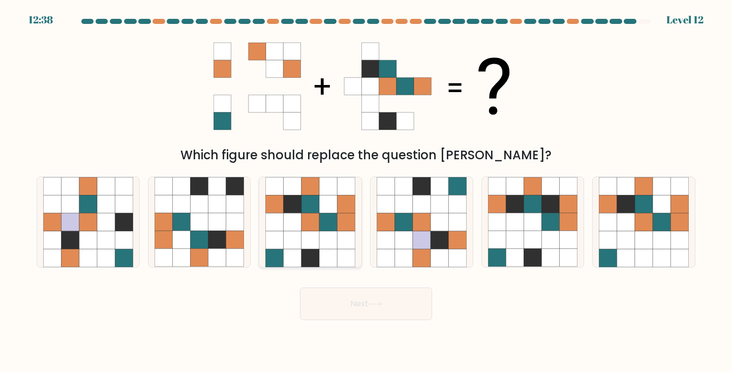
click at [326, 260] on icon at bounding box center [328, 258] width 18 height 18
click at [366, 191] on input "c." at bounding box center [366, 188] width 1 height 5
radio input "true"
click at [341, 290] on button "Next" at bounding box center [366, 303] width 132 height 33
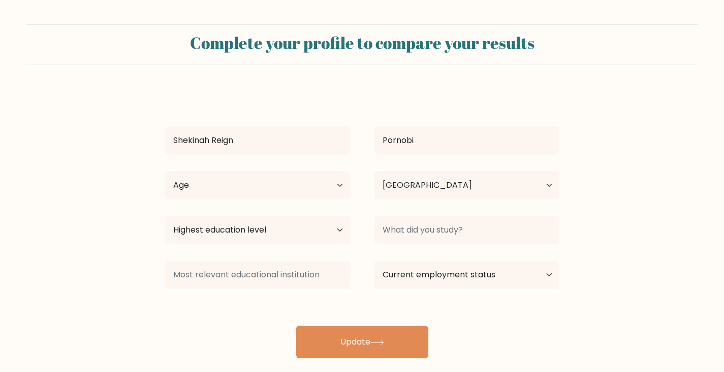
select select "PH"
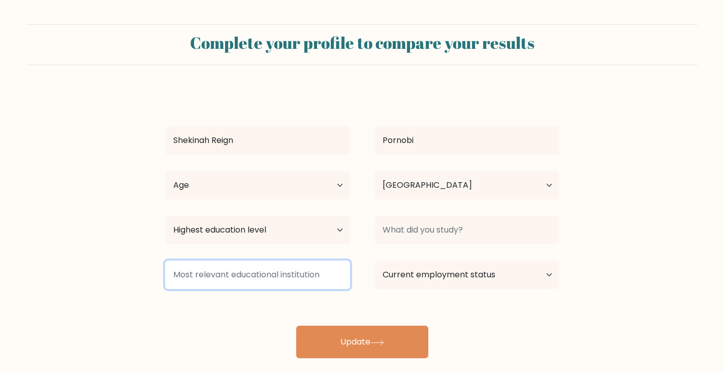
click at [303, 271] on input at bounding box center [257, 274] width 185 height 28
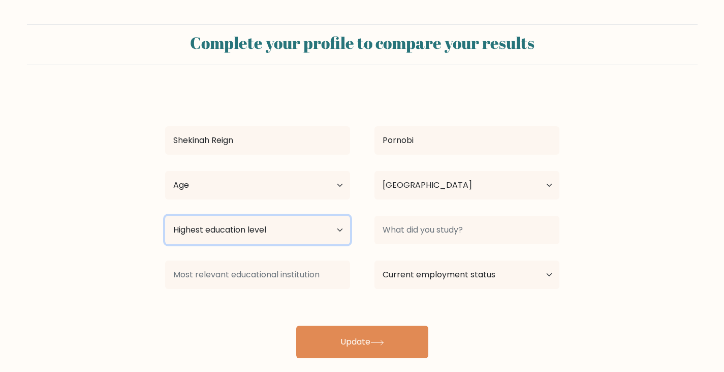
click at [298, 241] on select "Highest education level No schooling Primary Lower Secondary Upper Secondary Oc…" at bounding box center [257, 230] width 185 height 28
select select "bachelors_degree"
click at [165, 216] on select "Highest education level No schooling Primary Lower Secondary Upper Secondary Oc…" at bounding box center [257, 230] width 185 height 28
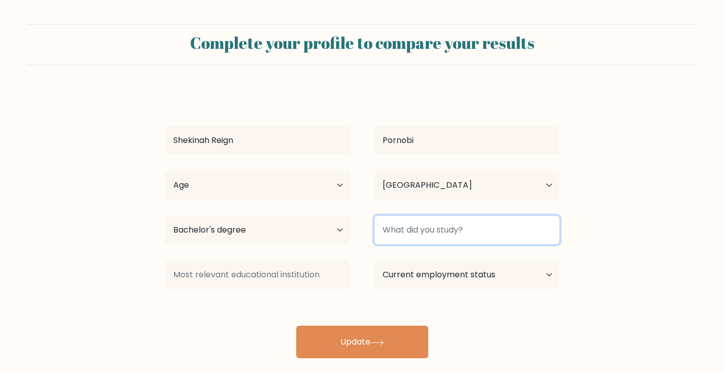
click at [423, 236] on input at bounding box center [467, 230] width 185 height 28
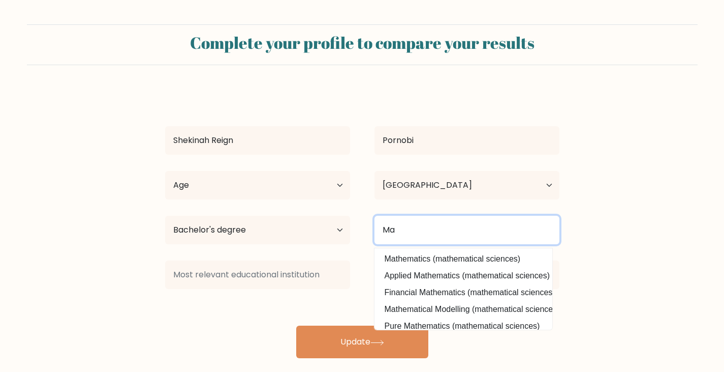
type input "M"
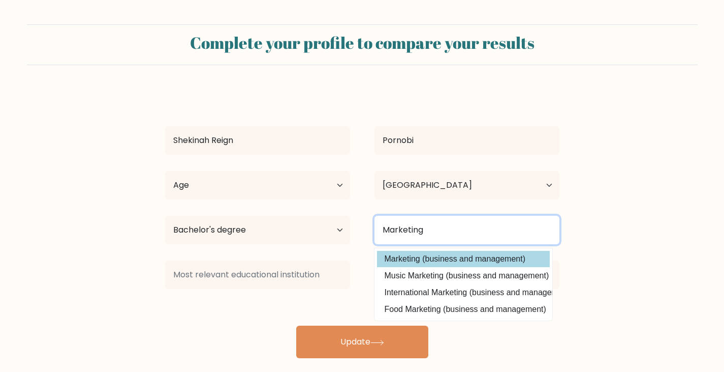
type input "Marketing"
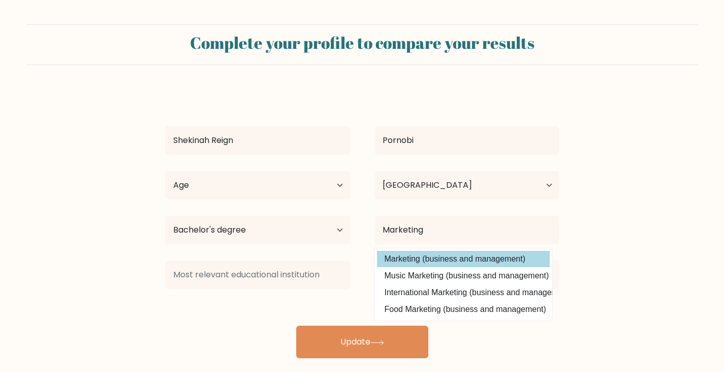
click at [422, 252] on div "Shekinah Reign Pornobi Age Under 18 years old 18-24 years old 25-34 years old 3…" at bounding box center [362, 223] width 407 height 268
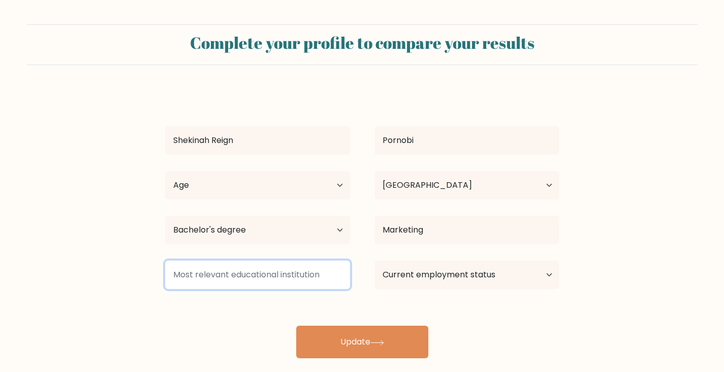
click at [311, 271] on input at bounding box center [257, 274] width 185 height 28
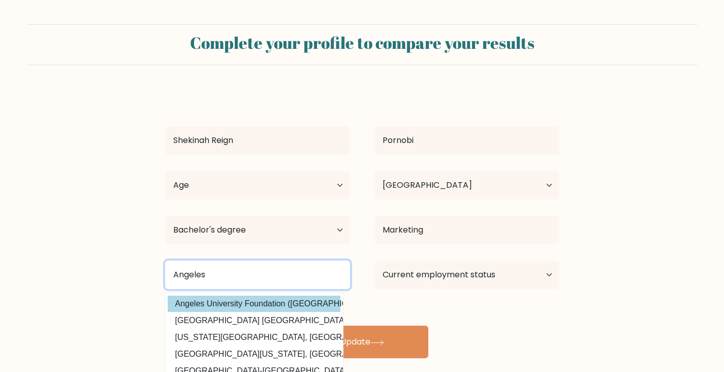
type input "Angeles"
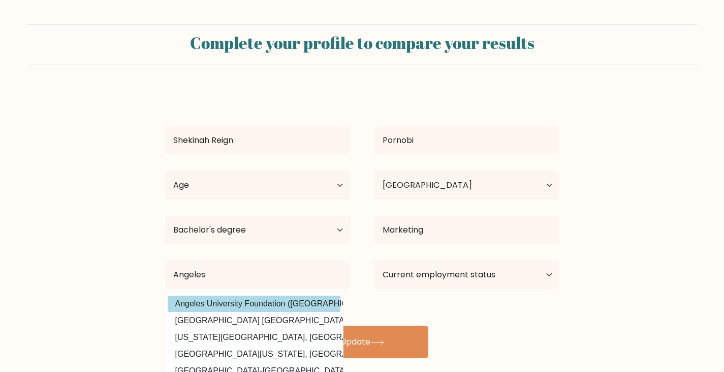
click at [298, 305] on div "Shekinah Reign Pornobi Age Under 18 years old 18-24 years old 25-34 years old 3…" at bounding box center [362, 223] width 407 height 268
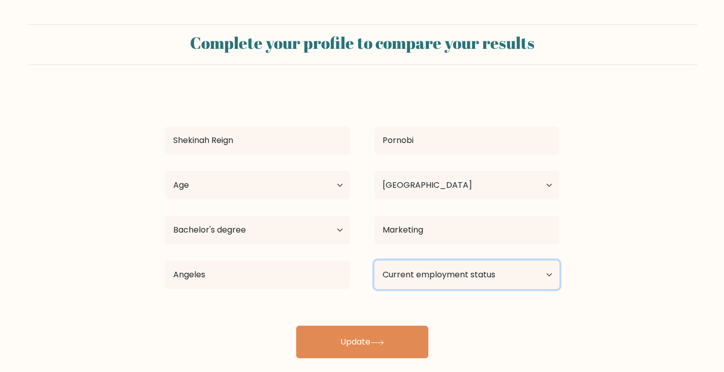
click at [427, 283] on select "Current employment status Employed Student Retired Other / prefer not to answer" at bounding box center [467, 274] width 185 height 28
select select "other"
click at [375, 260] on select "Current employment status Employed Student Retired Other / prefer not to answer" at bounding box center [467, 274] width 185 height 28
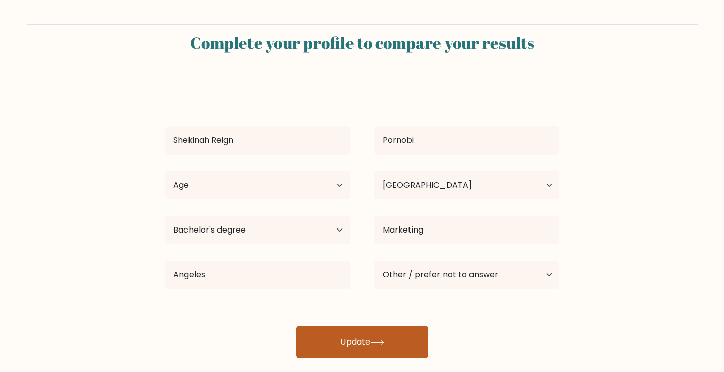
click at [388, 342] on button "Update" at bounding box center [362, 341] width 132 height 33
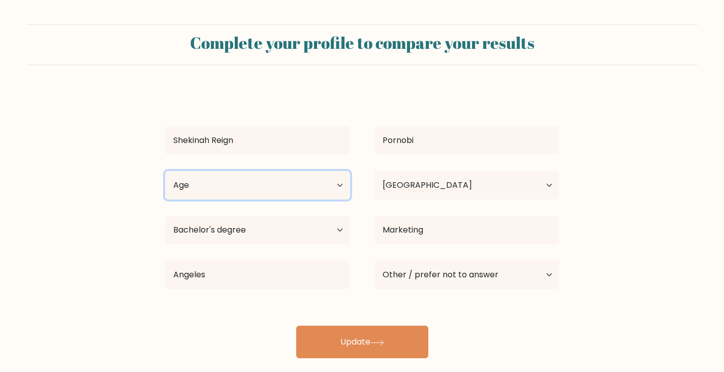
click at [309, 194] on select "Age Under 18 years old 18-24 years old 25-34 years old 35-44 years old 45-54 ye…" at bounding box center [257, 185] width 185 height 28
select select "18_24"
click at [165, 171] on select "Age Under 18 years old 18-24 years old 25-34 years old 35-44 years old 45-54 ye…" at bounding box center [257, 185] width 185 height 28
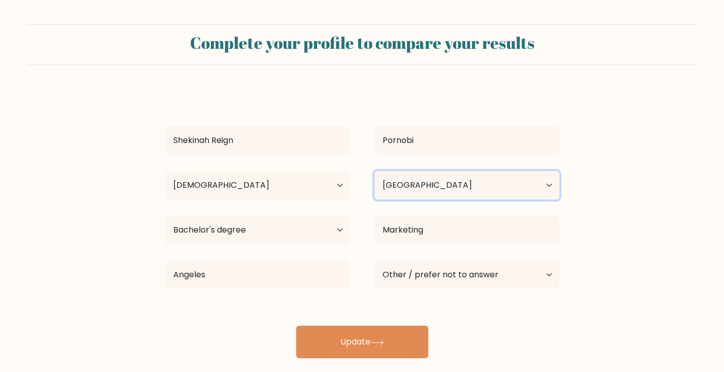
click at [403, 188] on select "Country Afghanistan Albania Algeria American Samoa Andorra Angola Anguilla Anta…" at bounding box center [467, 185] width 185 height 28
click at [375, 171] on select "Country Afghanistan Albania Algeria American Samoa Andorra Angola Anguilla Anta…" at bounding box center [467, 185] width 185 height 28
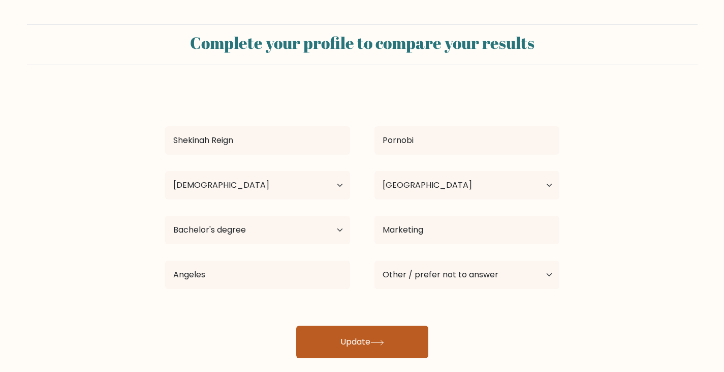
click at [369, 331] on button "Update" at bounding box center [362, 341] width 132 height 33
